Goal: Transaction & Acquisition: Subscribe to service/newsletter

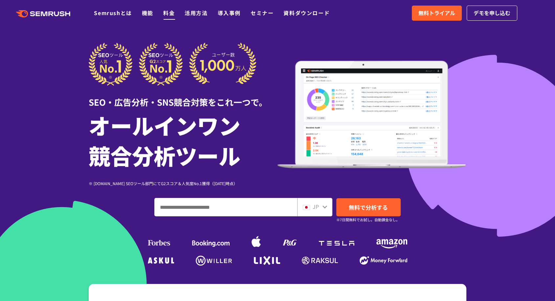
click at [169, 14] on link "料金" at bounding box center [168, 13] width 11 height 8
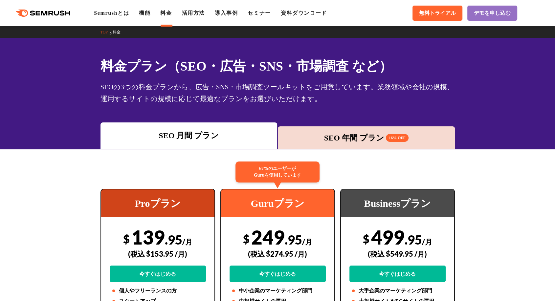
click at [334, 144] on div "SEO 年間 プラン 16% OFF" at bounding box center [366, 137] width 177 height 23
